Goal: Find specific fact: Find specific fact

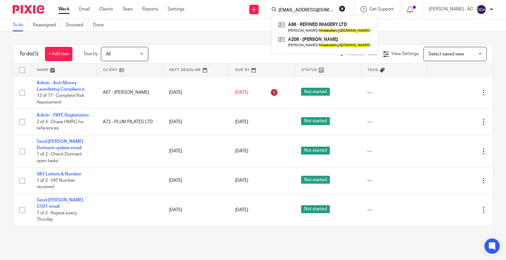
click at [346, 9] on button "reset" at bounding box center [342, 8] width 6 height 6
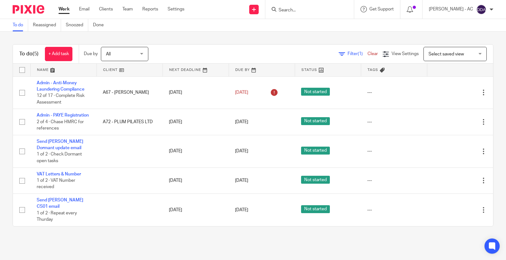
click at [305, 9] on input "Search" at bounding box center [306, 11] width 57 height 6
paste input "[EMAIL_ADDRESS][DOMAIN_NAME]"
type input "[EMAIL_ADDRESS][DOMAIN_NAME]"
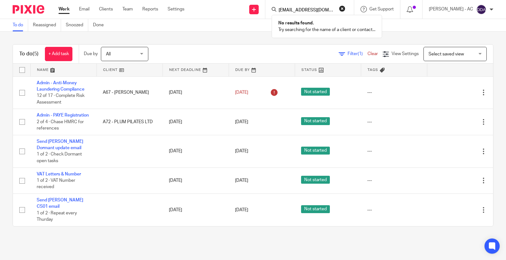
click at [346, 6] on button "reset" at bounding box center [342, 8] width 6 height 6
click at [315, 11] on input "Search" at bounding box center [306, 11] width 57 height 6
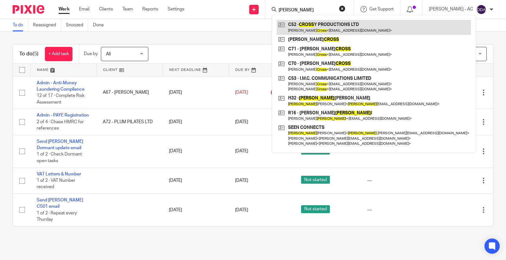
type input "[PERSON_NAME]"
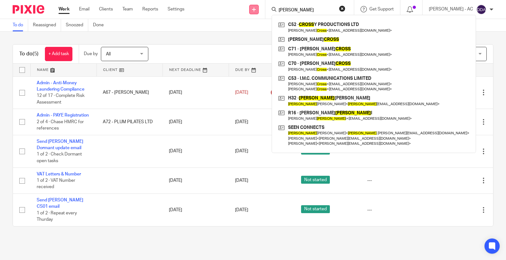
drag, startPoint x: 309, startPoint y: 13, endPoint x: 264, endPoint y: 12, distance: 45.6
click at [264, 12] on div "Send new email Create task Add client Request signature [PERSON_NAME] C52 - CRO…" at bounding box center [350, 9] width 312 height 19
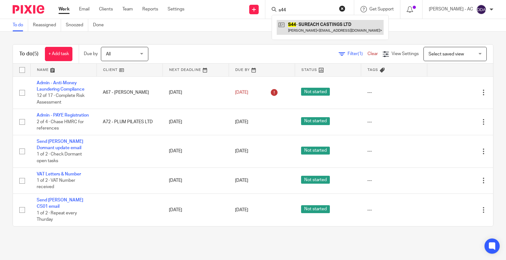
type input "s44"
drag, startPoint x: 310, startPoint y: 10, endPoint x: 193, endPoint y: 11, distance: 116.5
click at [193, 11] on div "Work Email Clients Team Reports Settings Work Email Clients Team Reports Settin…" at bounding box center [253, 9] width 506 height 19
type input "o31"
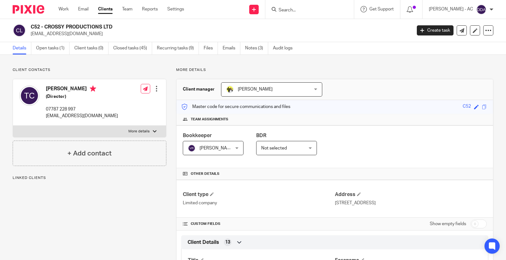
drag, startPoint x: 45, startPoint y: 24, endPoint x: 115, endPoint y: 26, distance: 70.3
click at [115, 26] on h2 "C52 - CROSSY PRODUCTIONS LTD" at bounding box center [182, 27] width 302 height 7
copy h2 "CROSSY PRODUCTIONS LTD"
drag, startPoint x: 45, startPoint y: 26, endPoint x: 104, endPoint y: 24, distance: 59.2
click at [104, 24] on h2 "S44 - SUREACH CASTINGS LTD" at bounding box center [182, 27] width 302 height 7
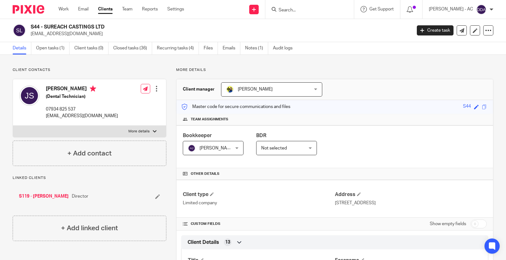
copy h2 "SUREACH CASTINGS LTD"
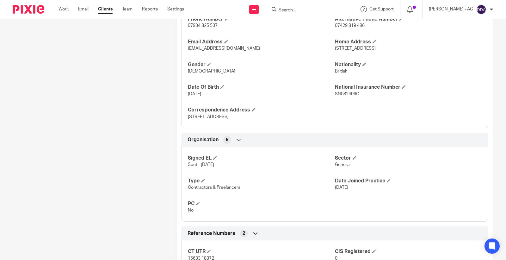
scroll to position [352, 0]
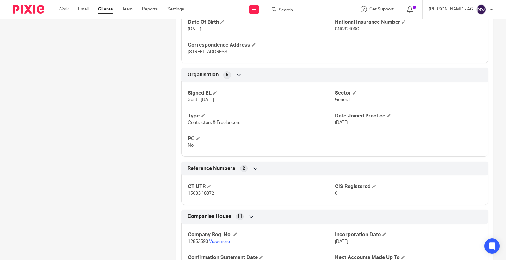
copy p "12853593"
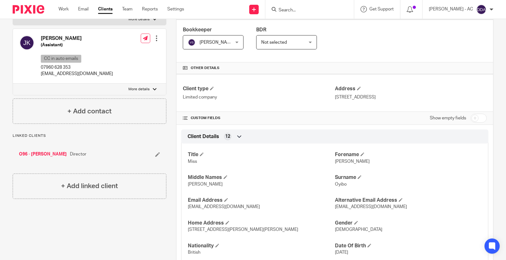
scroll to position [176, 0]
